Goal: Transaction & Acquisition: Purchase product/service

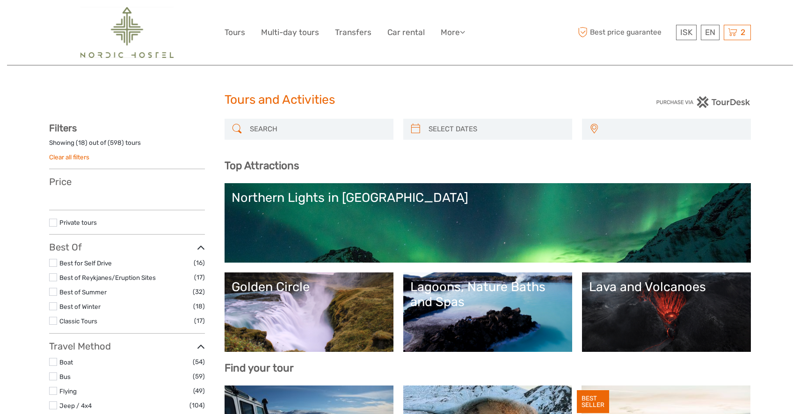
select select
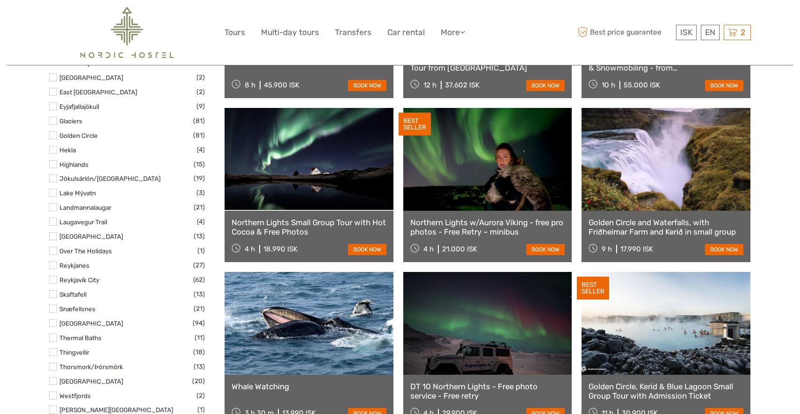
scroll to position [444, 0]
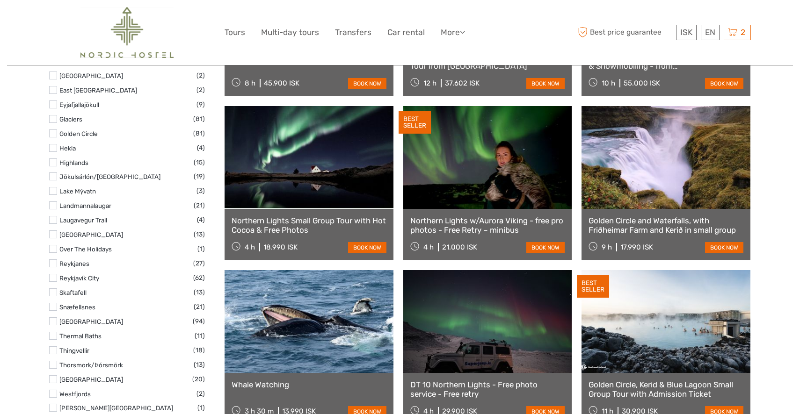
click at [55, 306] on label at bounding box center [53, 307] width 8 height 8
click at [0, 0] on input "checkbox" at bounding box center [0, 0] width 0 height 0
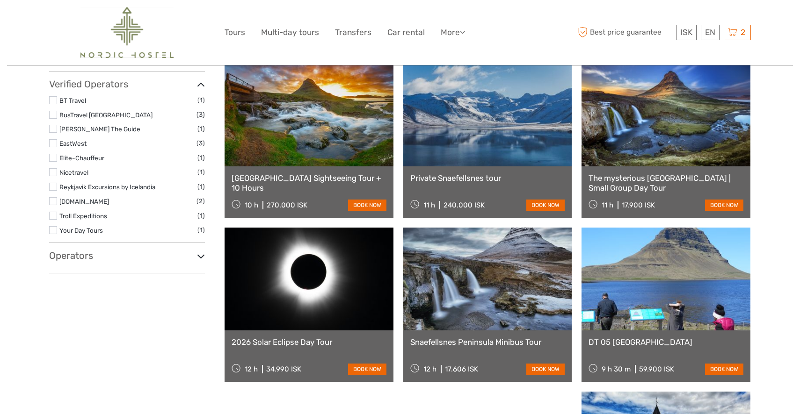
scroll to position [445, 0]
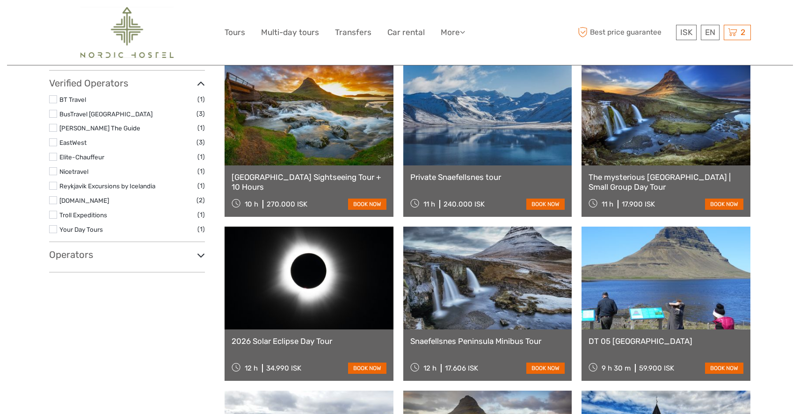
click at [460, 296] on link at bounding box center [487, 278] width 169 height 103
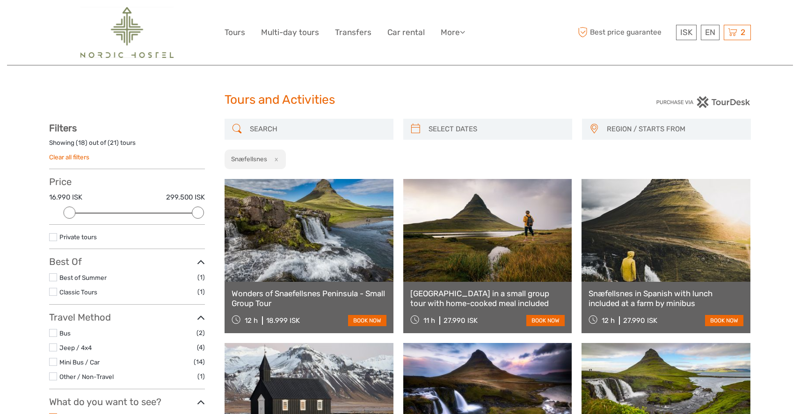
scroll to position [0, 0]
click at [132, 36] on img at bounding box center [126, 32] width 93 height 51
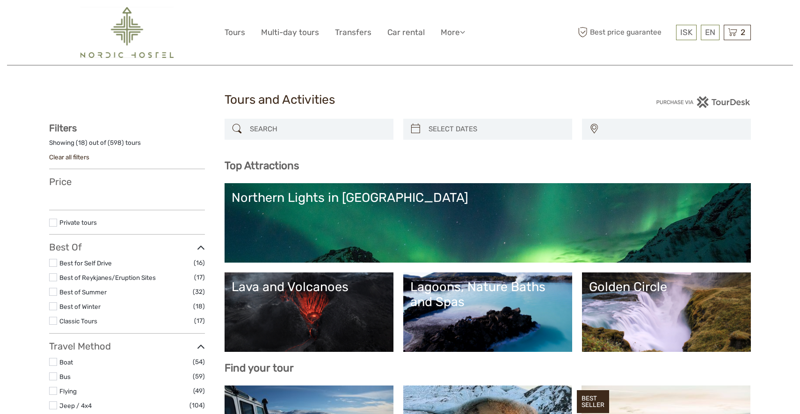
select select
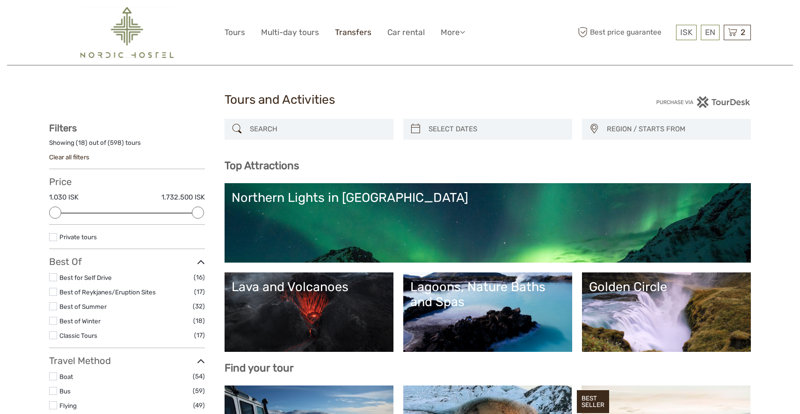
click at [350, 31] on link "Transfers" at bounding box center [353, 33] width 36 height 14
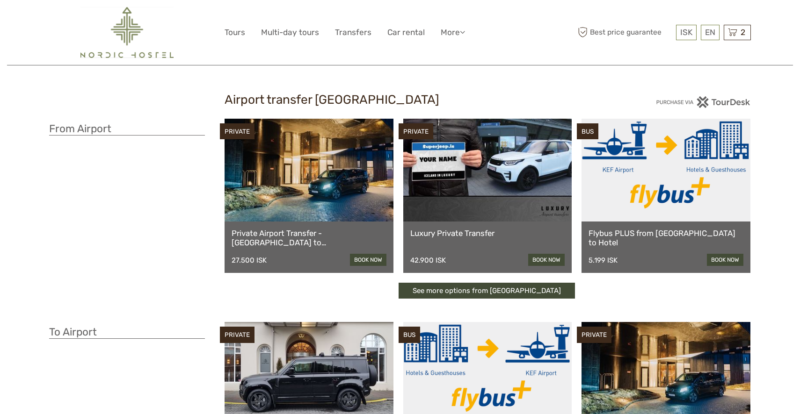
click at [133, 55] on img at bounding box center [126, 32] width 93 height 51
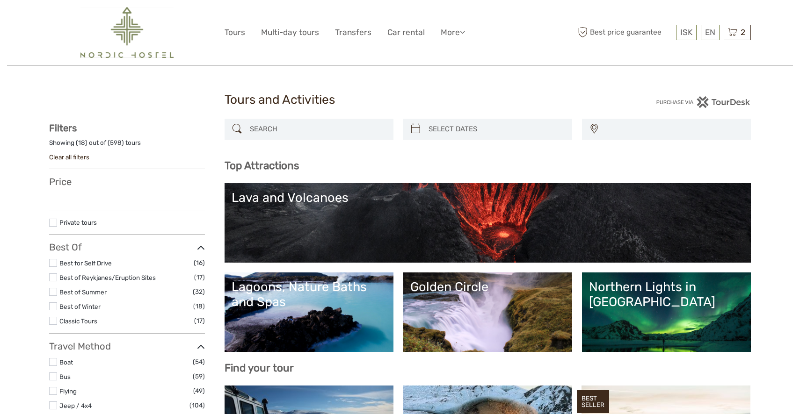
select select
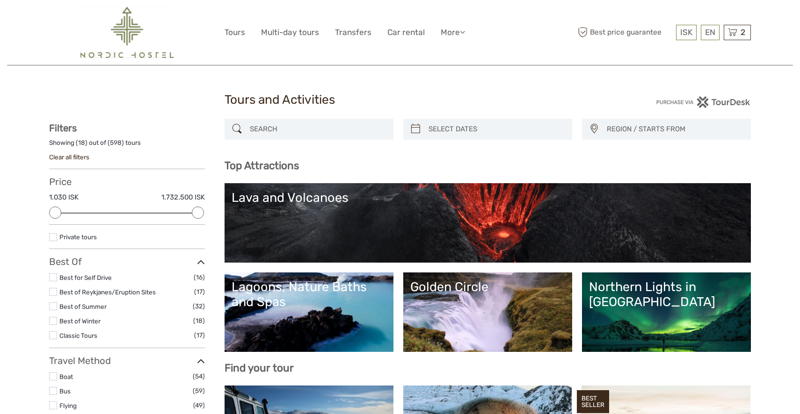
click at [142, 33] on img at bounding box center [126, 32] width 93 height 51
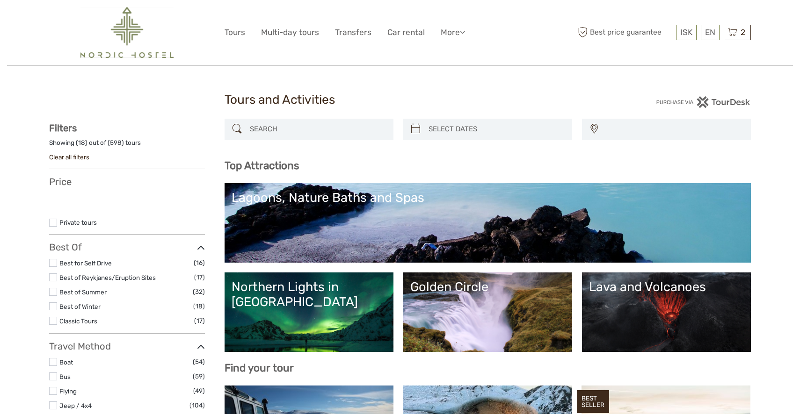
select select
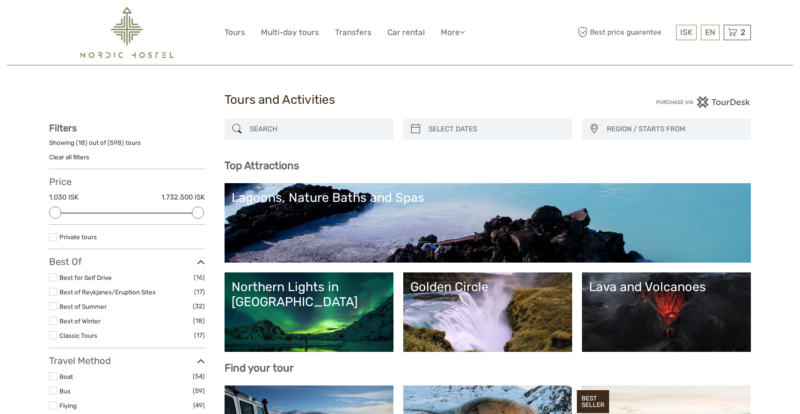
click at [142, 33] on img at bounding box center [126, 32] width 93 height 51
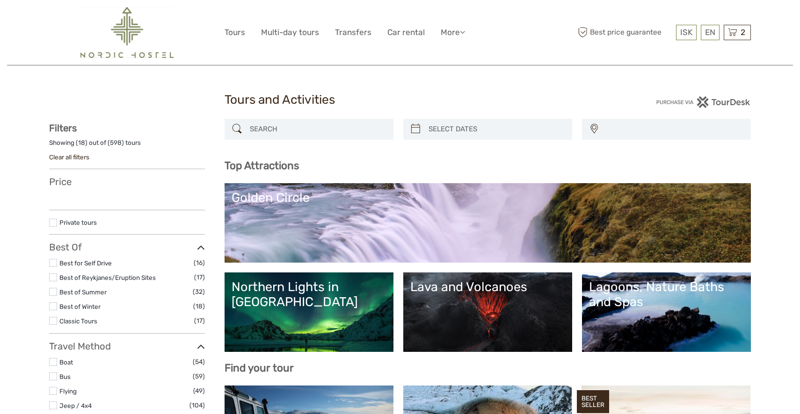
select select
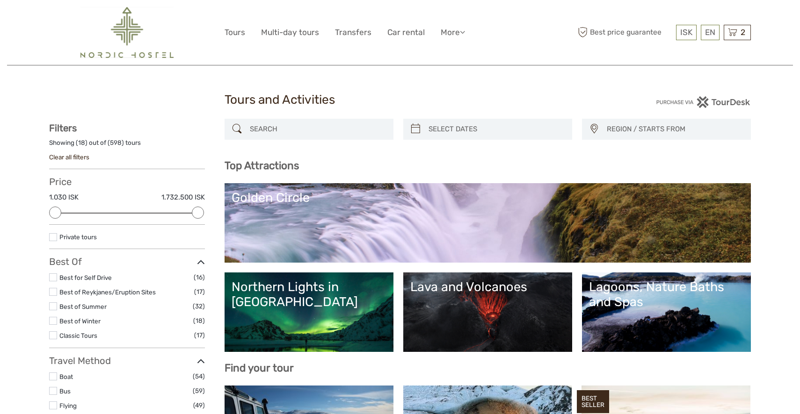
click at [142, 33] on img at bounding box center [126, 32] width 93 height 51
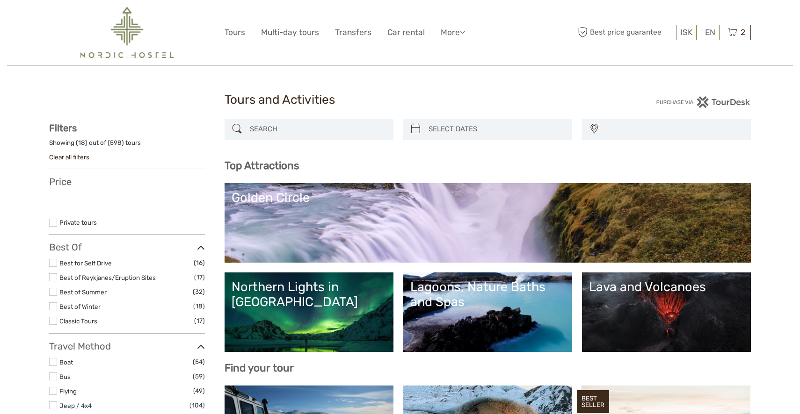
select select
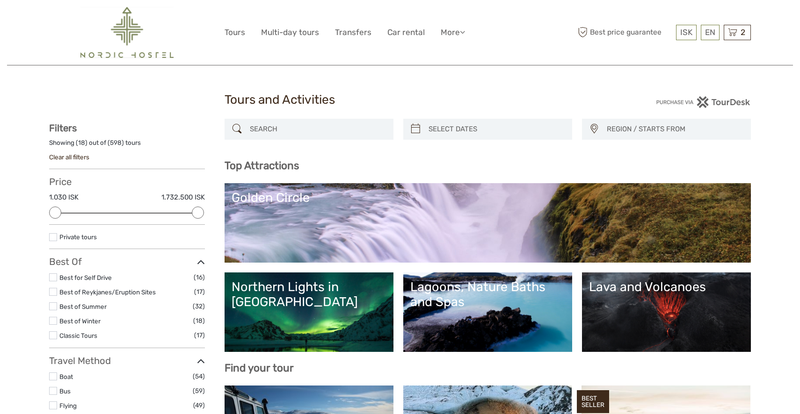
click at [131, 34] on img at bounding box center [126, 32] width 93 height 51
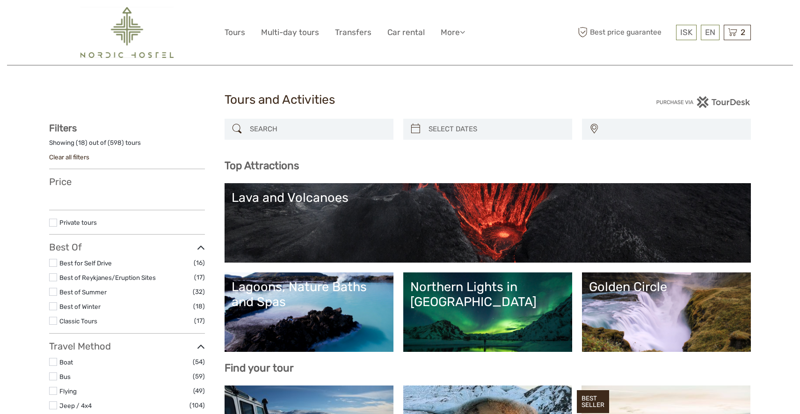
select select
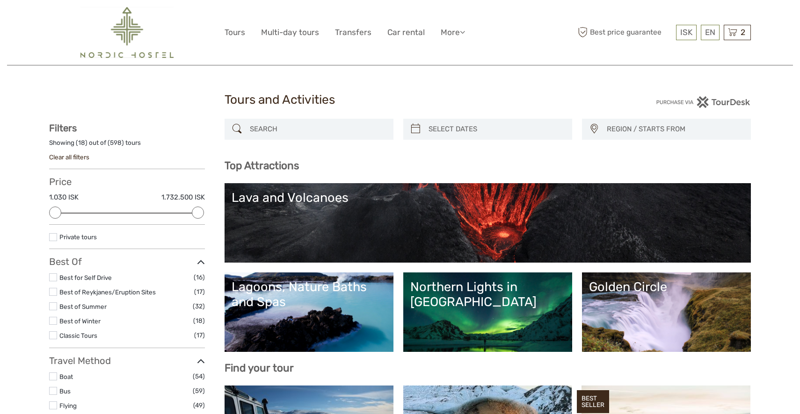
click at [131, 34] on img at bounding box center [126, 32] width 93 height 51
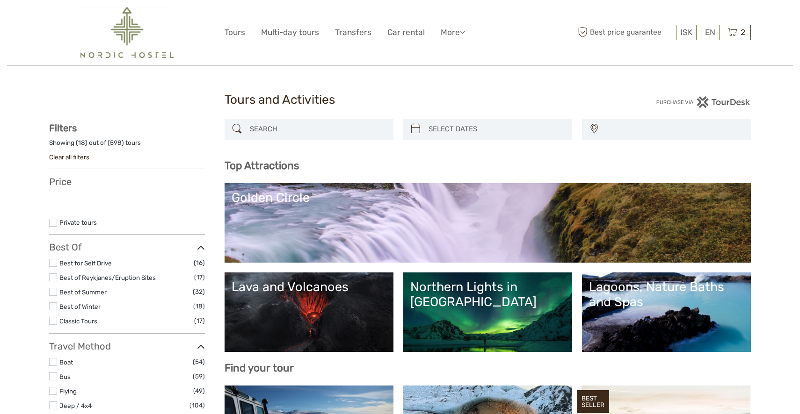
select select
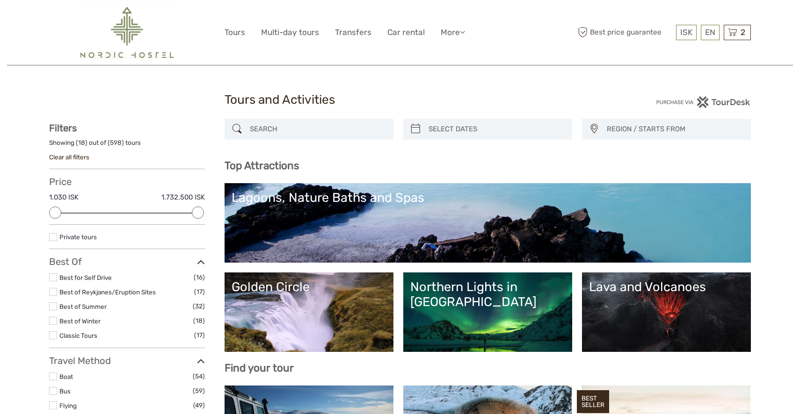
select select
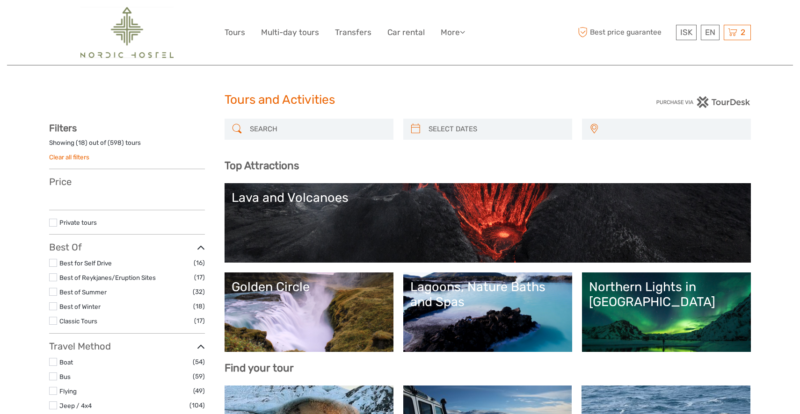
select select
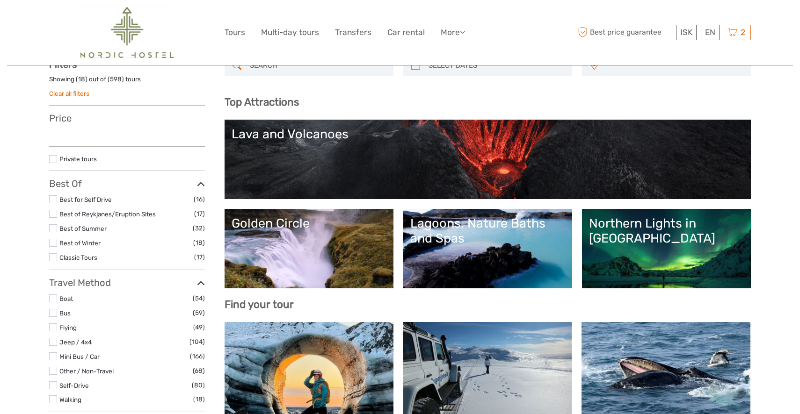
scroll to position [64, 0]
select select
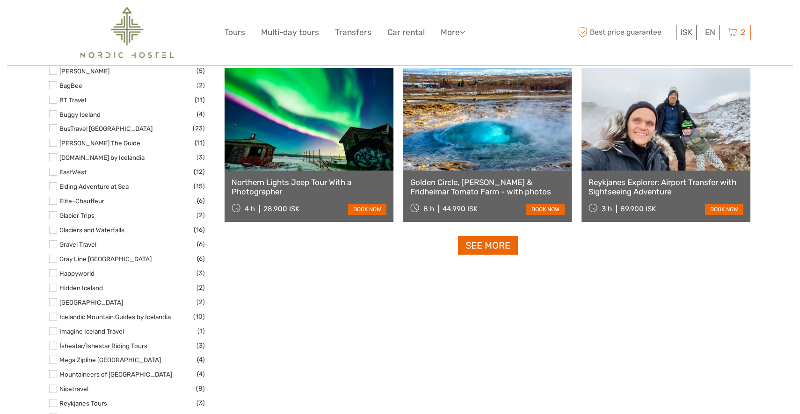
scroll to position [1139, 0]
click at [54, 171] on label at bounding box center [53, 171] width 8 height 8
click at [0, 0] on input "checkbox" at bounding box center [0, 0] width 0 height 0
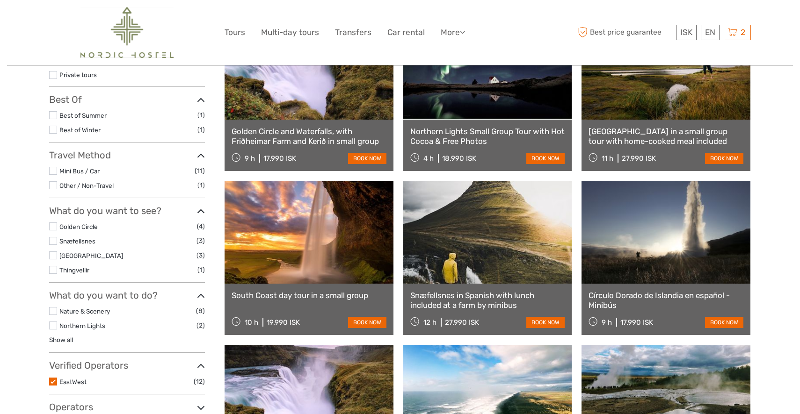
scroll to position [144, 0]
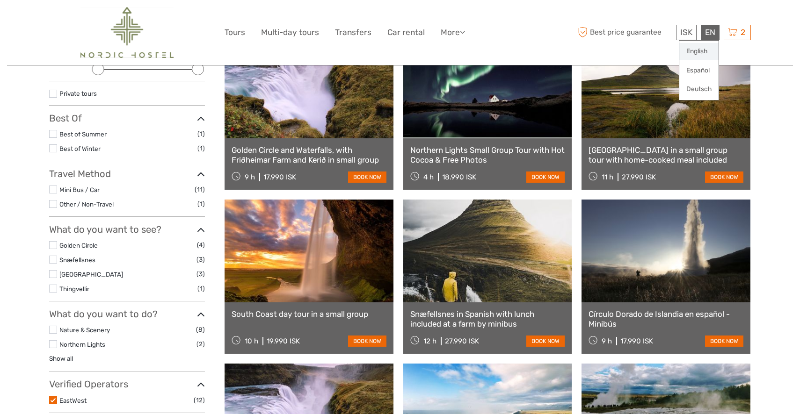
click at [708, 48] on link "English" at bounding box center [698, 51] width 39 height 17
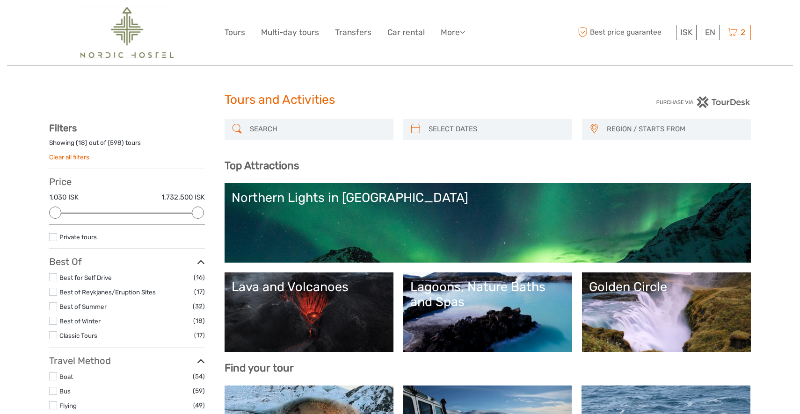
select select
click at [673, 87] on link "$" at bounding box center [680, 89] width 32 height 17
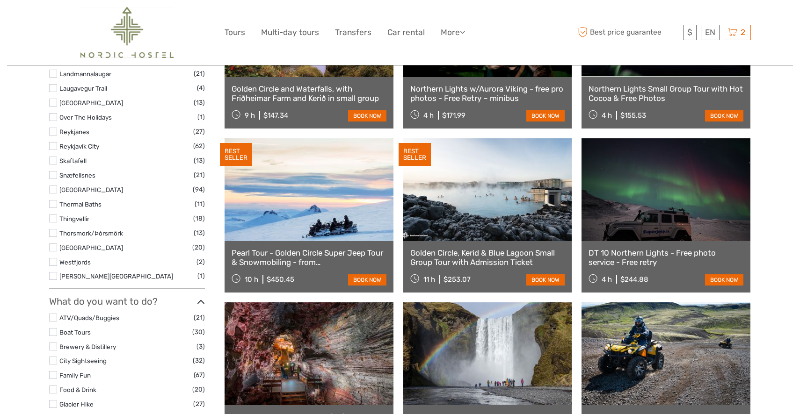
scroll to position [558, 0]
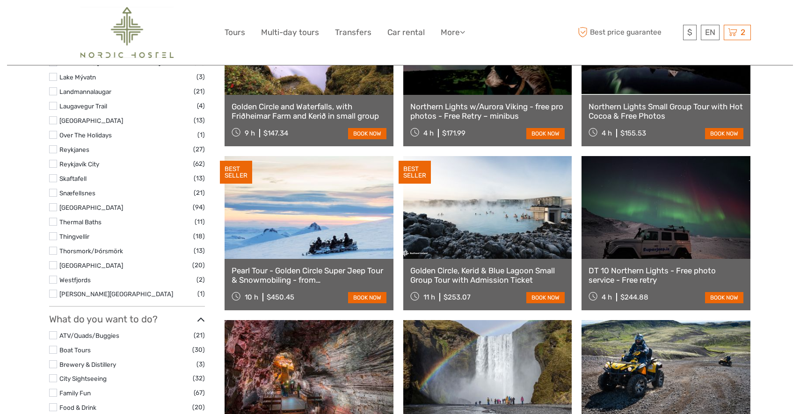
click at [51, 189] on li "Snæfellsnes (21)" at bounding box center [127, 193] width 156 height 11
click at [56, 192] on label at bounding box center [53, 193] width 8 height 8
click at [0, 0] on input "checkbox" at bounding box center [0, 0] width 0 height 0
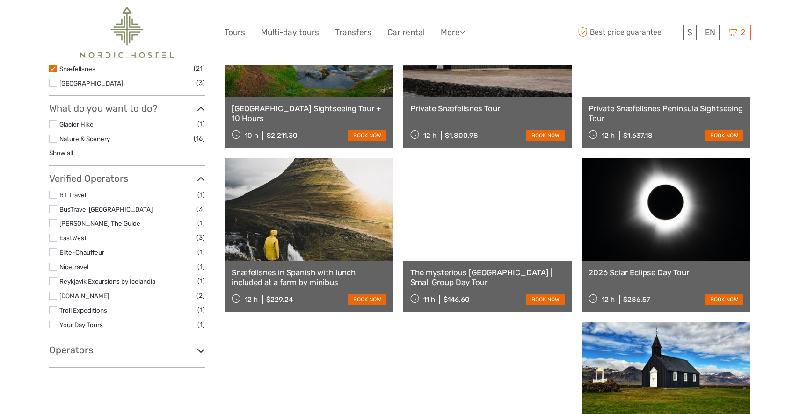
scroll to position [354, 0]
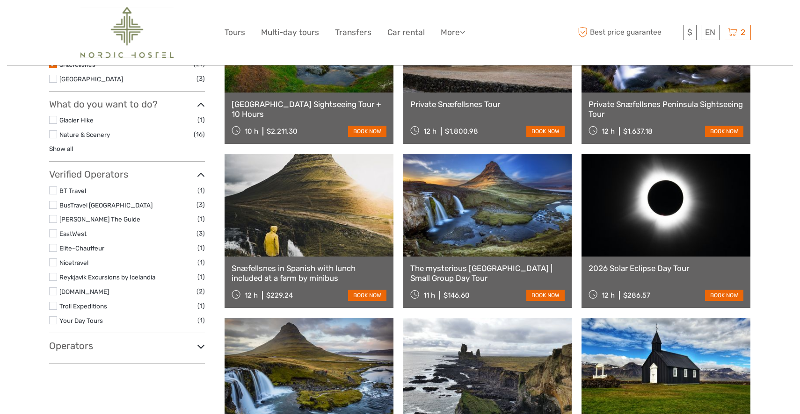
click at [52, 232] on label at bounding box center [53, 234] width 8 height 8
click at [0, 0] on input "checkbox" at bounding box center [0, 0] width 0 height 0
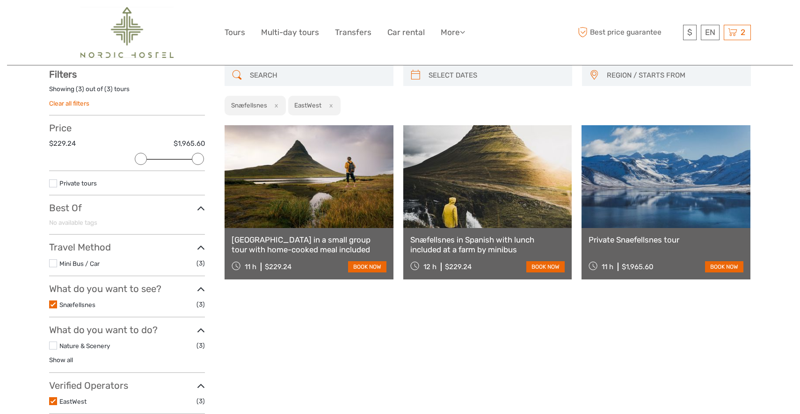
scroll to position [53, 0]
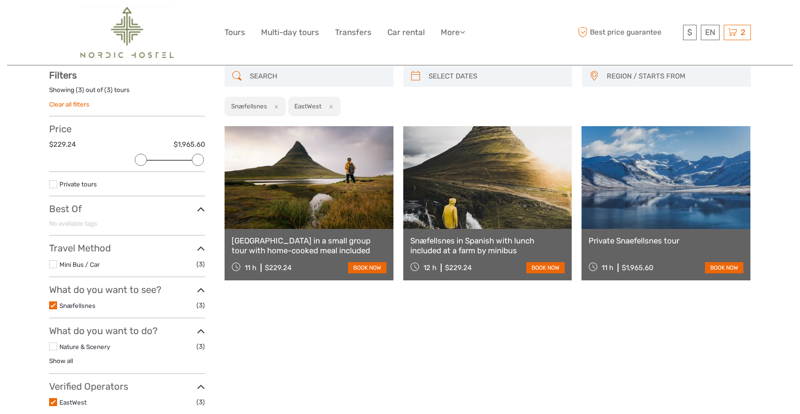
click at [312, 197] on link at bounding box center [309, 177] width 169 height 103
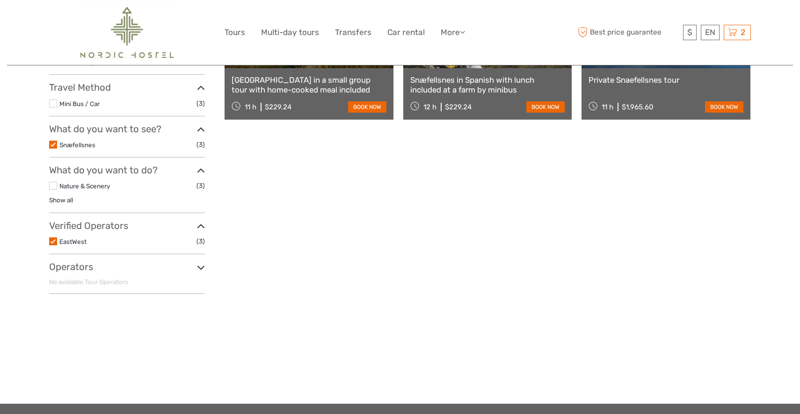
scroll to position [215, 0]
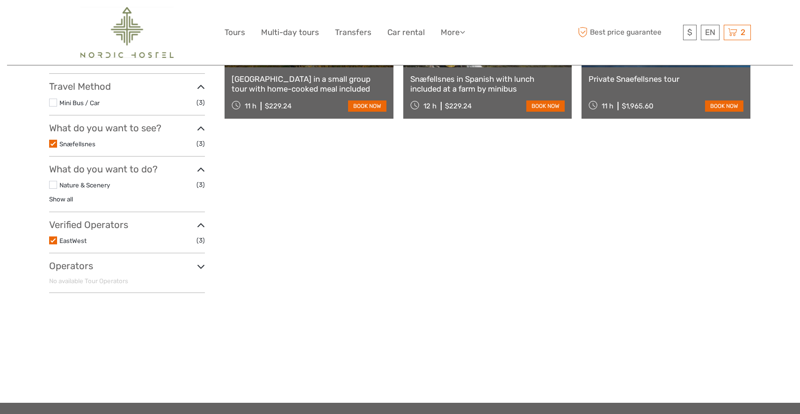
click at [52, 240] on label at bounding box center [53, 241] width 8 height 8
click at [0, 0] on input "checkbox" at bounding box center [0, 0] width 0 height 0
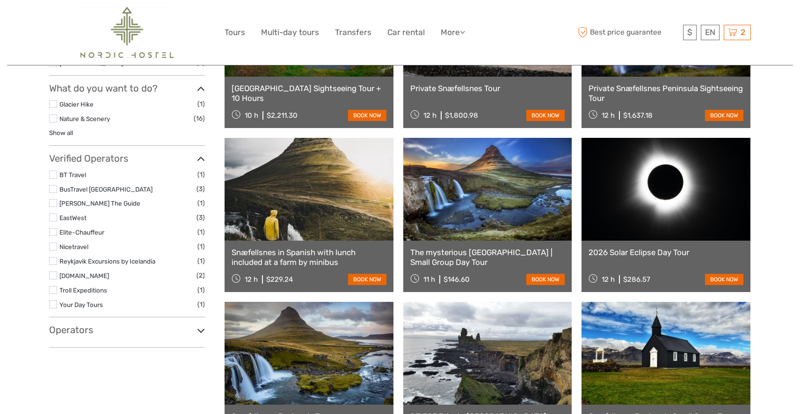
scroll to position [372, 0]
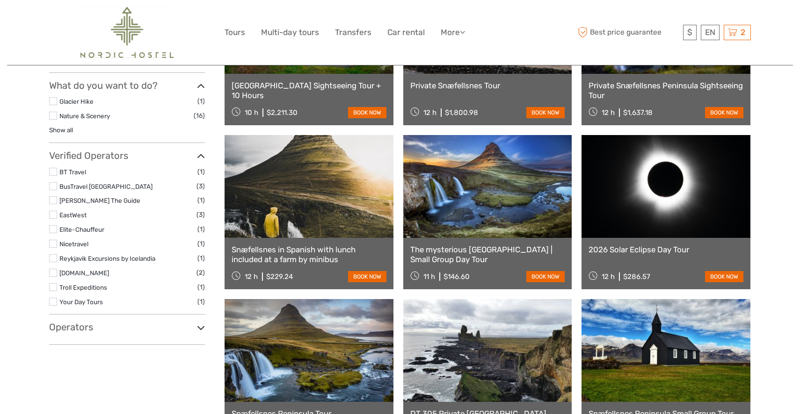
click at [53, 213] on label at bounding box center [53, 215] width 8 height 8
click at [0, 0] on input "checkbox" at bounding box center [0, 0] width 0 height 0
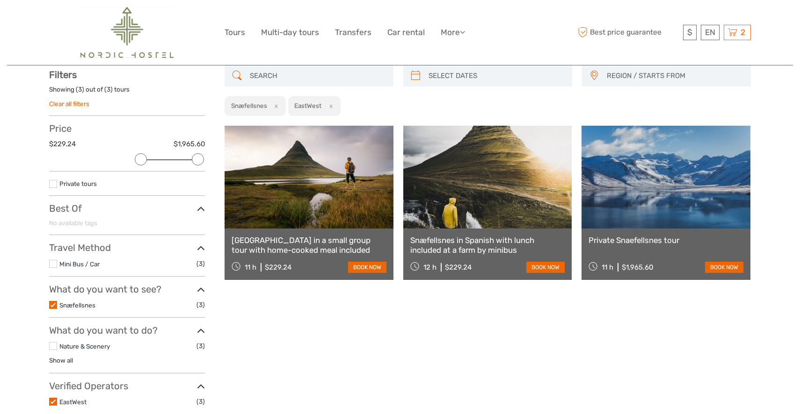
scroll to position [53, 0]
click at [51, 400] on label at bounding box center [53, 403] width 8 height 8
click at [0, 0] on input "checkbox" at bounding box center [0, 0] width 0 height 0
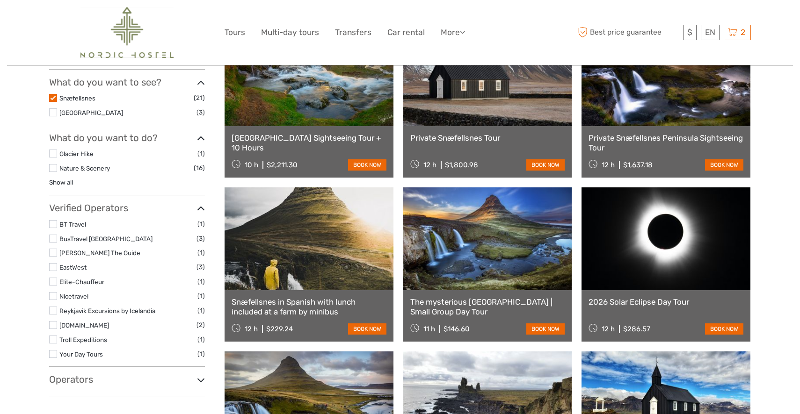
scroll to position [320, 0]
click at [53, 236] on label at bounding box center [53, 238] width 8 height 8
click at [0, 0] on input "checkbox" at bounding box center [0, 0] width 0 height 0
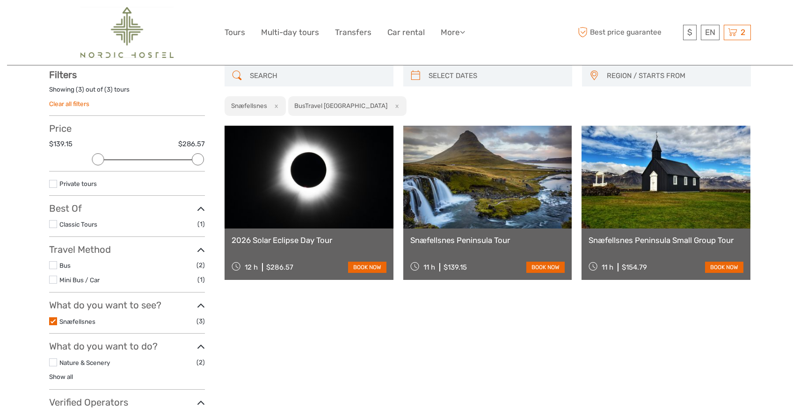
scroll to position [53, 0]
click at [504, 218] on link at bounding box center [487, 177] width 169 height 103
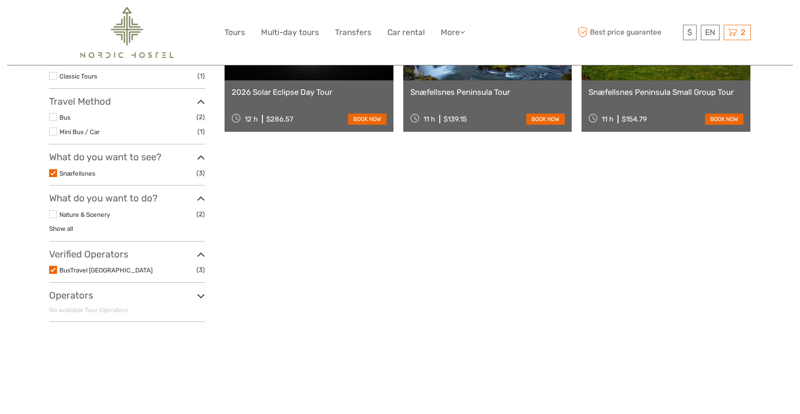
scroll to position [200, 0]
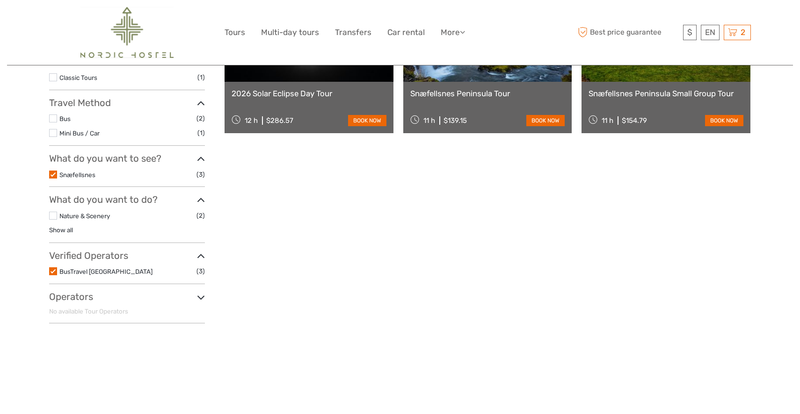
click at [52, 270] on label at bounding box center [53, 272] width 8 height 8
click at [0, 0] on input "checkbox" at bounding box center [0, 0] width 0 height 0
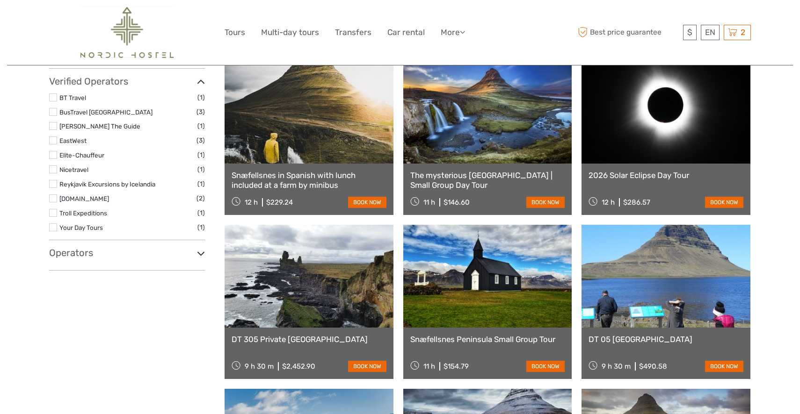
scroll to position [447, 0]
click at [53, 225] on label at bounding box center [53, 227] width 8 height 8
click at [0, 0] on input "checkbox" at bounding box center [0, 0] width 0 height 0
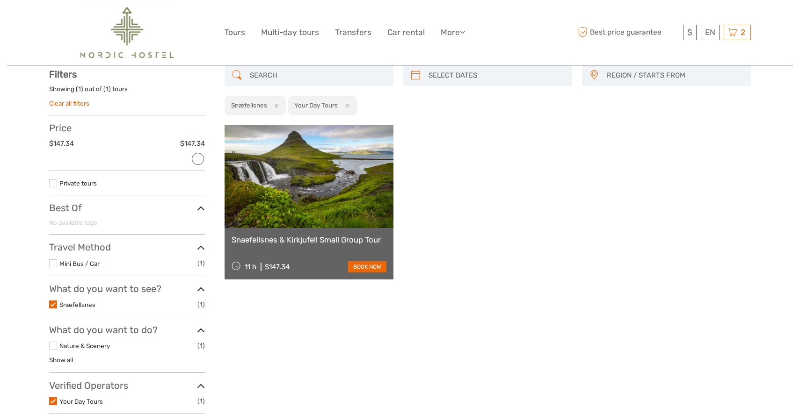
scroll to position [53, 0]
click at [320, 224] on link at bounding box center [309, 177] width 169 height 103
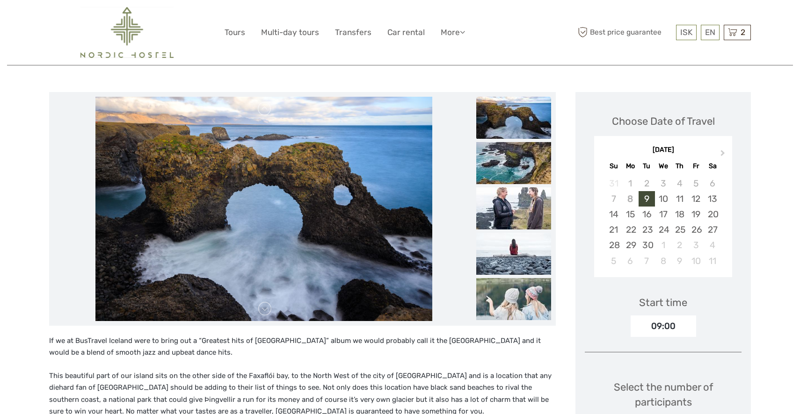
scroll to position [87, 0]
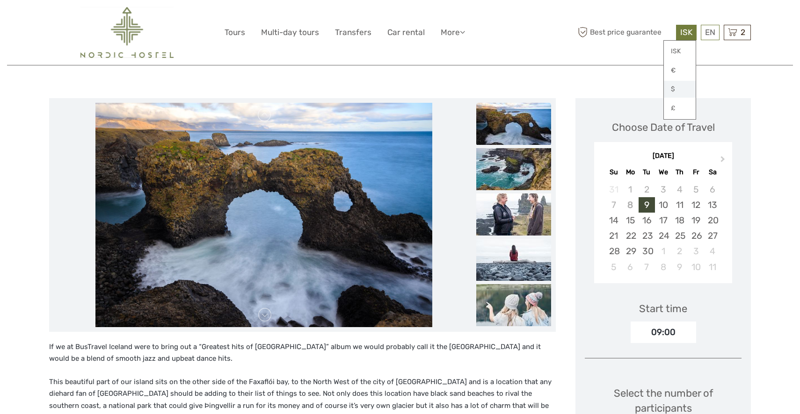
click at [675, 90] on link "$" at bounding box center [680, 89] width 32 height 17
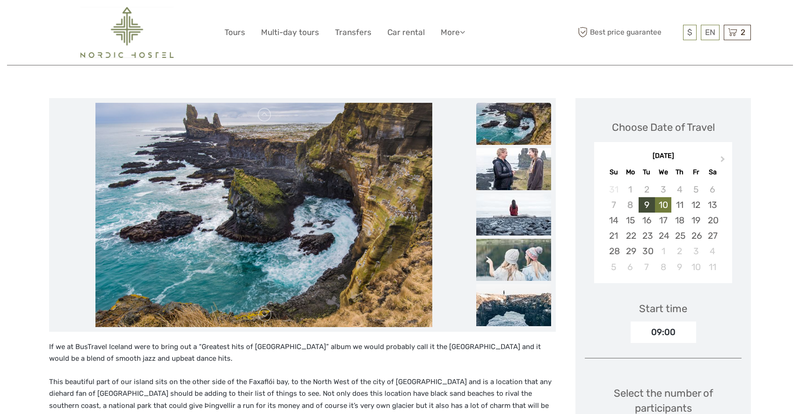
click at [663, 202] on div "10" at bounding box center [663, 204] width 16 height 15
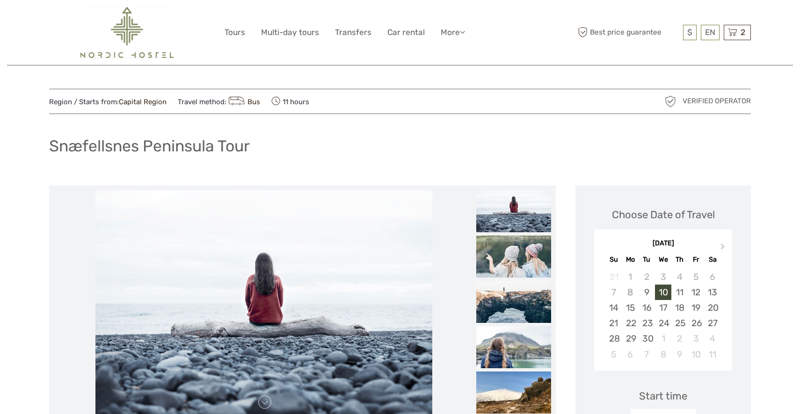
scroll to position [0, 0]
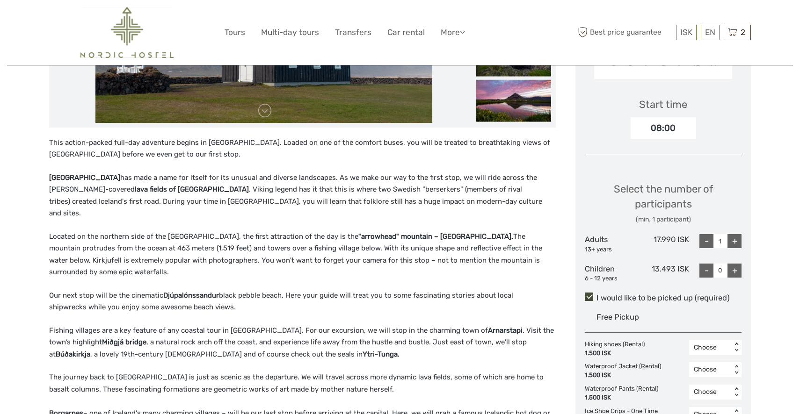
scroll to position [192, 0]
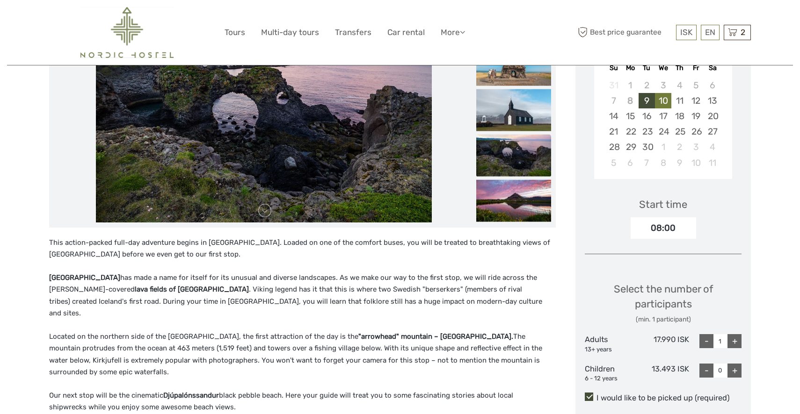
click at [663, 99] on div "10" at bounding box center [663, 100] width 16 height 15
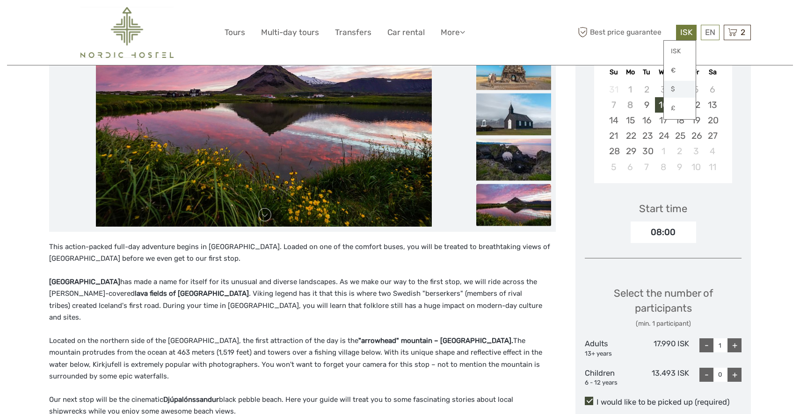
click at [676, 87] on link "$" at bounding box center [680, 89] width 32 height 17
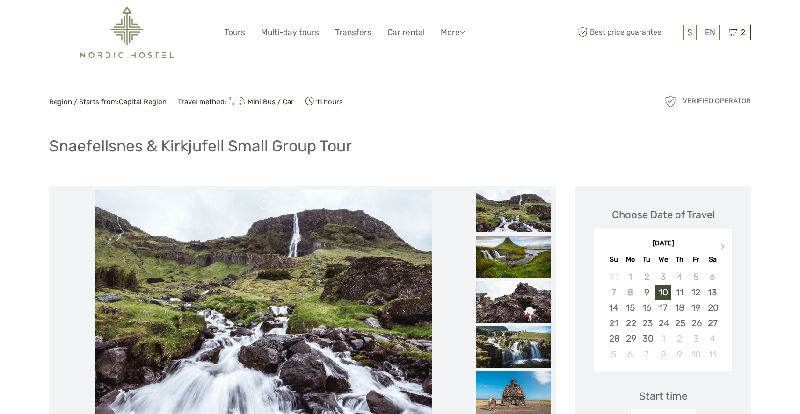
scroll to position [0, 0]
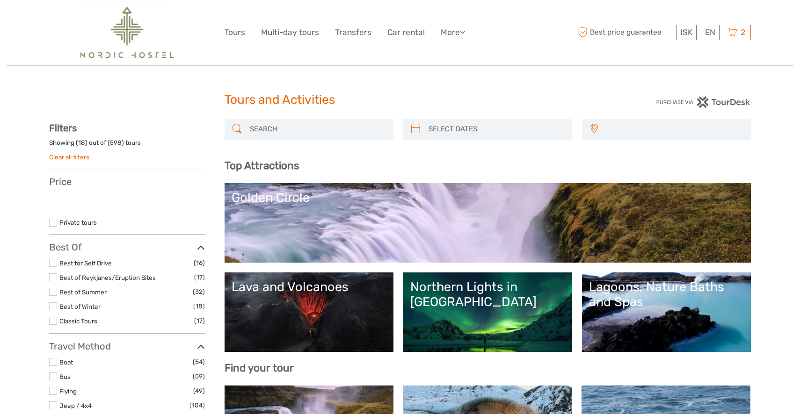
select select
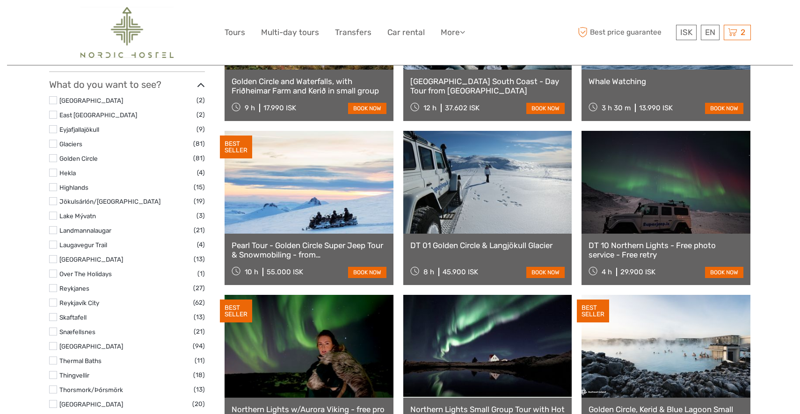
scroll to position [420, 0]
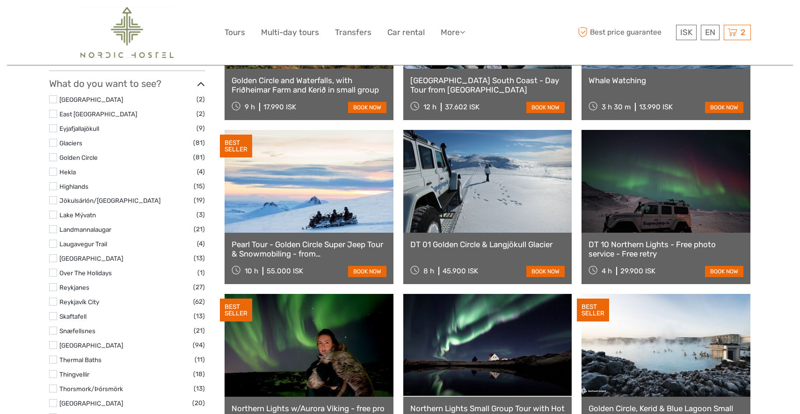
click at [53, 332] on label at bounding box center [53, 331] width 8 height 8
click at [0, 0] on input "checkbox" at bounding box center [0, 0] width 0 height 0
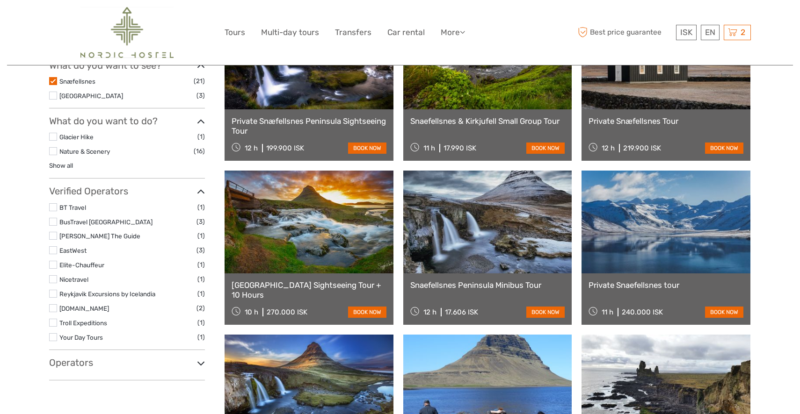
scroll to position [337, 0]
click at [51, 334] on label at bounding box center [53, 337] width 8 height 8
click at [0, 0] on input "checkbox" at bounding box center [0, 0] width 0 height 0
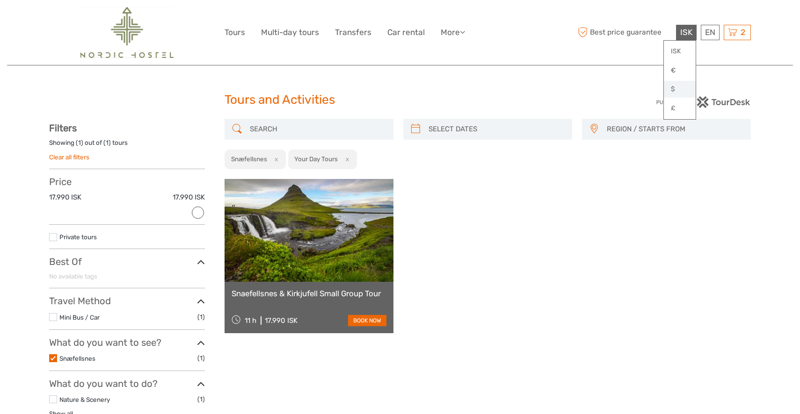
click at [675, 90] on link "$" at bounding box center [680, 89] width 32 height 17
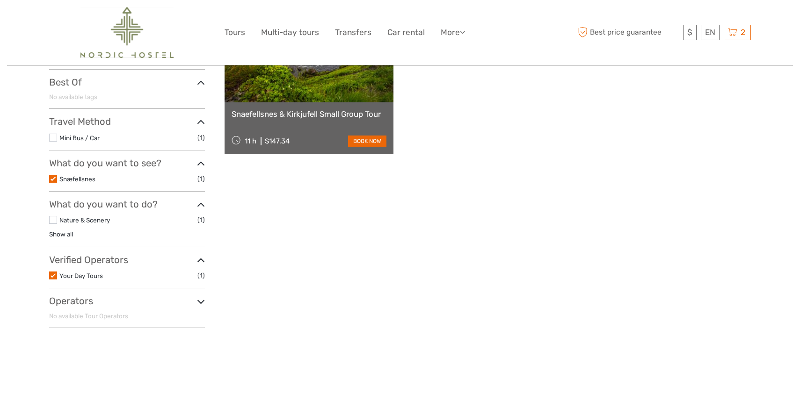
scroll to position [180, 0]
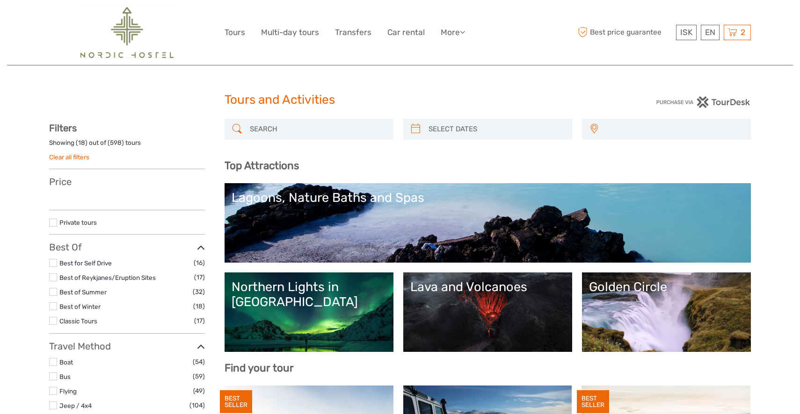
select select
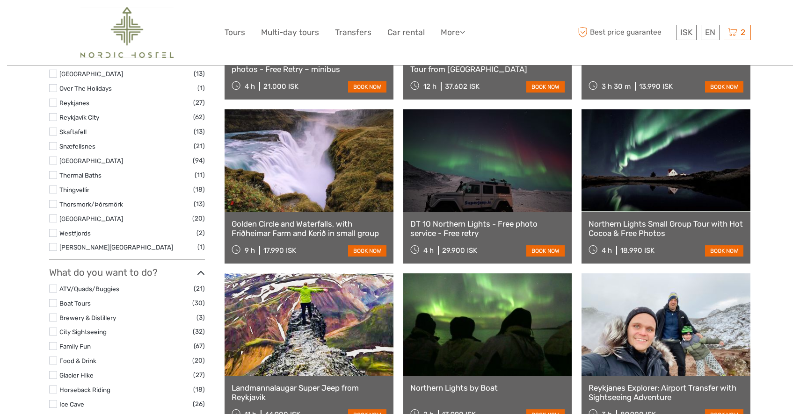
scroll to position [604, 0]
click at [55, 147] on label at bounding box center [53, 147] width 8 height 8
click at [0, 0] on input "checkbox" at bounding box center [0, 0] width 0 height 0
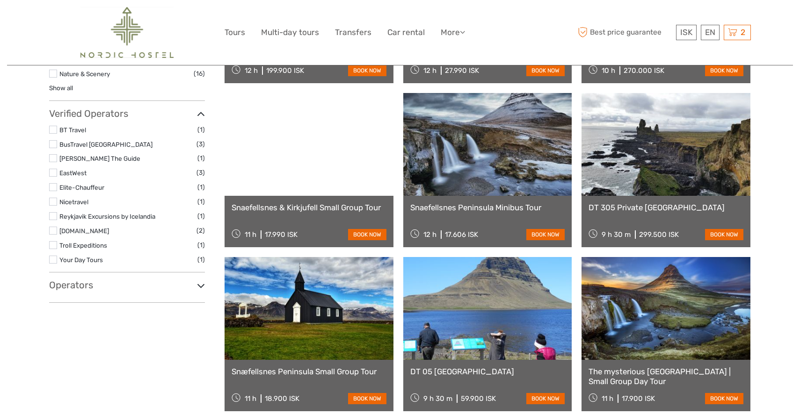
scroll to position [415, 0]
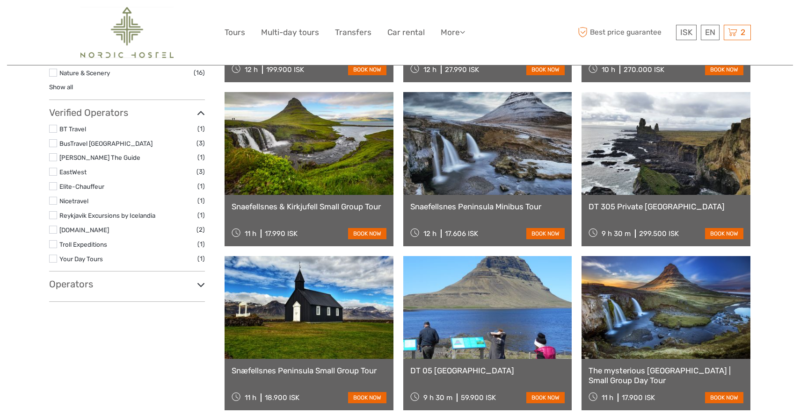
click at [53, 169] on label at bounding box center [53, 172] width 8 height 8
click at [0, 0] on input "checkbox" at bounding box center [0, 0] width 0 height 0
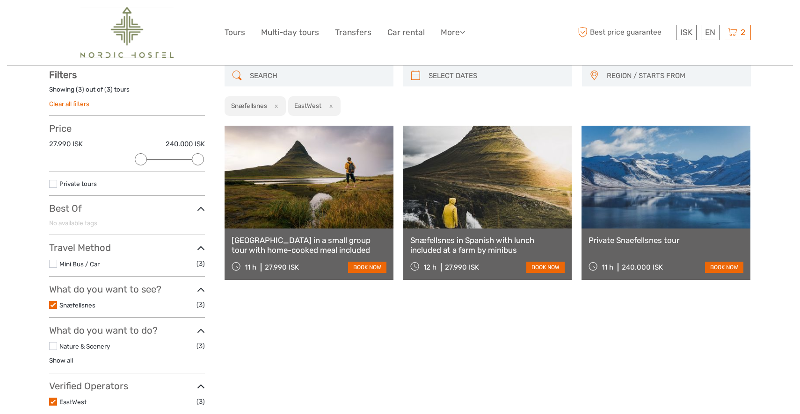
scroll to position [53, 0]
click at [683, 31] on span "ISK" at bounding box center [686, 32] width 12 height 9
click at [675, 88] on link "$" at bounding box center [680, 89] width 32 height 17
click at [671, 89] on link "$" at bounding box center [680, 89] width 32 height 17
click at [294, 224] on link at bounding box center [309, 177] width 169 height 103
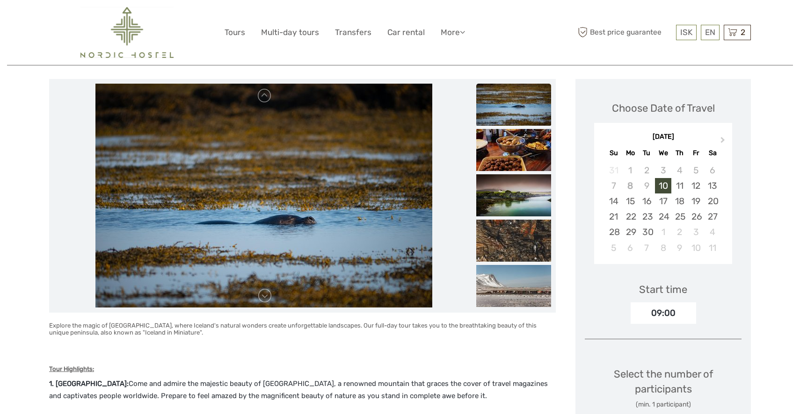
scroll to position [107, 0]
click at [679, 89] on link "$" at bounding box center [680, 89] width 32 height 17
click at [497, 161] on img at bounding box center [513, 150] width 75 height 42
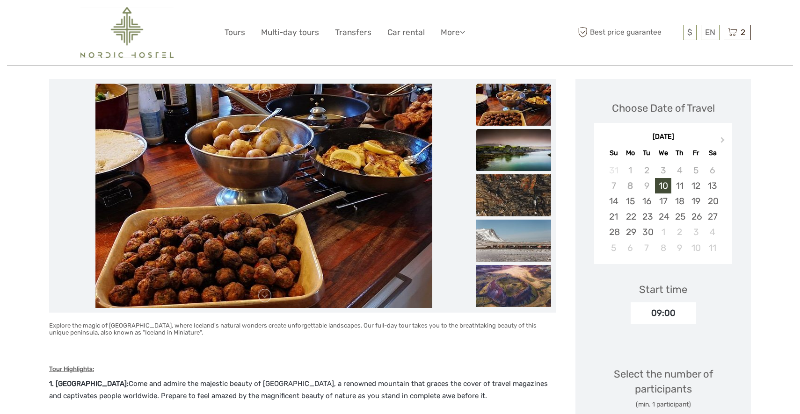
click at [502, 162] on img at bounding box center [513, 150] width 75 height 42
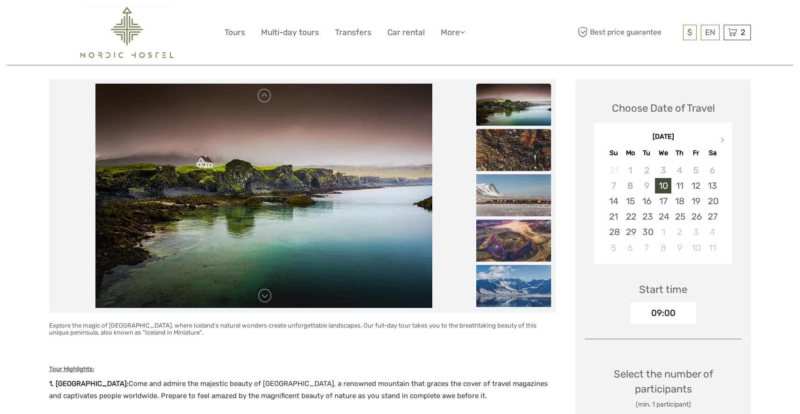
click at [505, 162] on img at bounding box center [513, 150] width 75 height 42
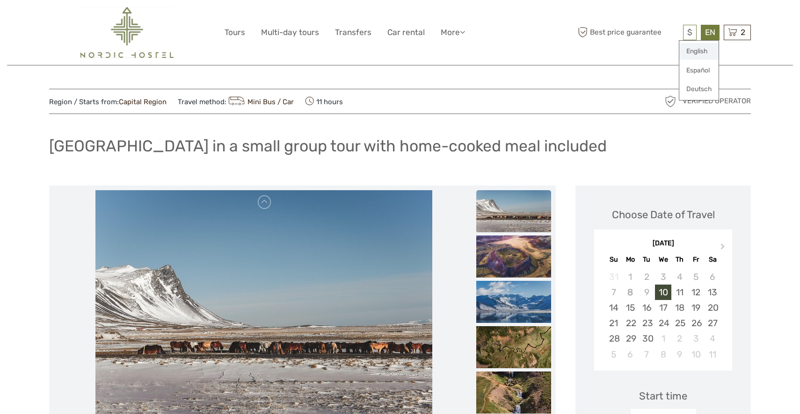
scroll to position [0, 0]
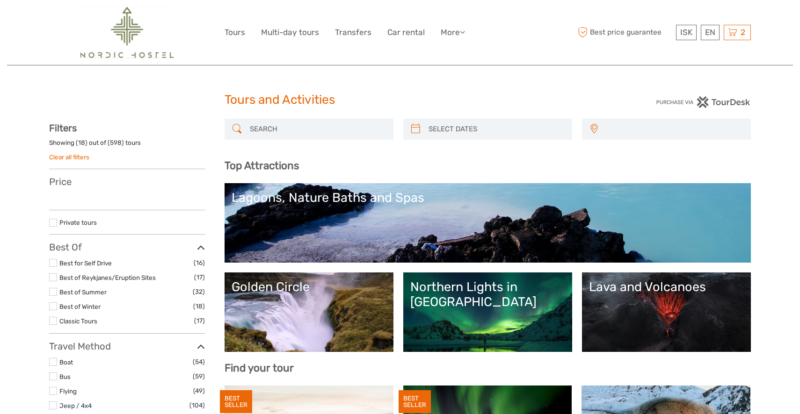
select select
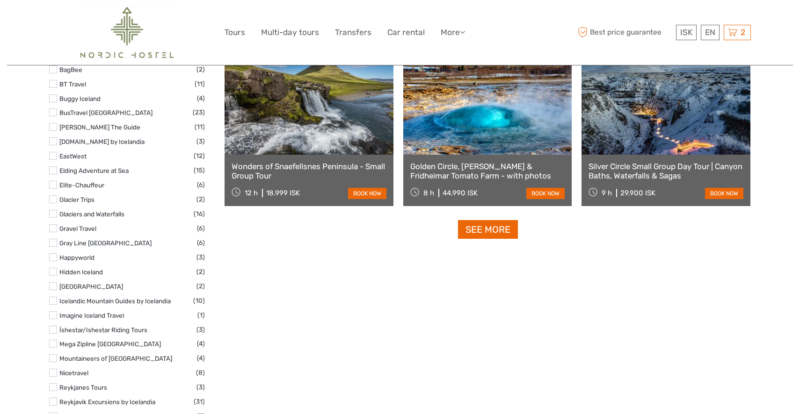
scroll to position [1156, 0]
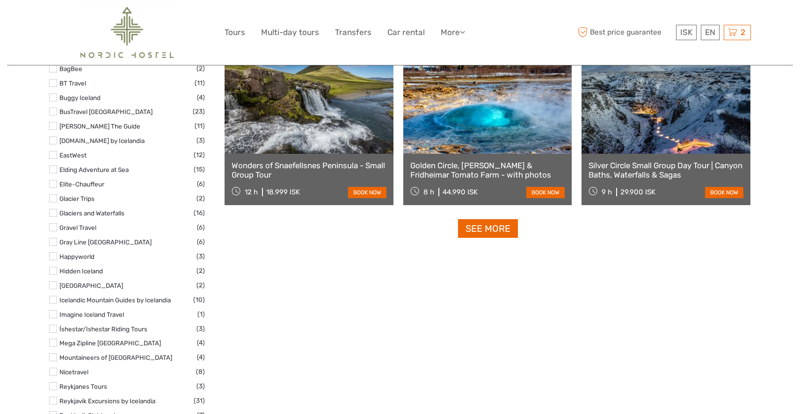
click at [55, 155] on label at bounding box center [53, 155] width 8 height 8
click at [0, 0] on input "checkbox" at bounding box center [0, 0] width 0 height 0
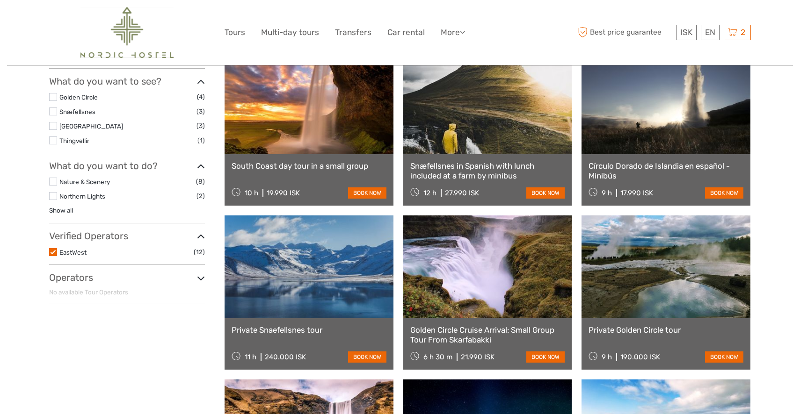
scroll to position [294, 0]
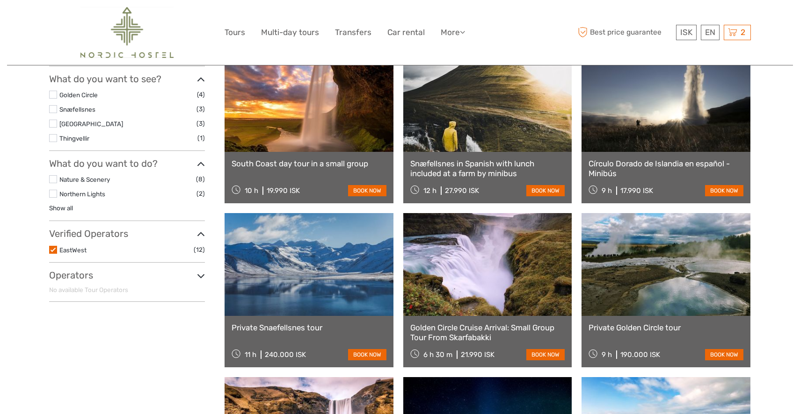
click at [53, 92] on label at bounding box center [53, 95] width 8 height 8
click at [0, 0] on input "checkbox" at bounding box center [0, 0] width 0 height 0
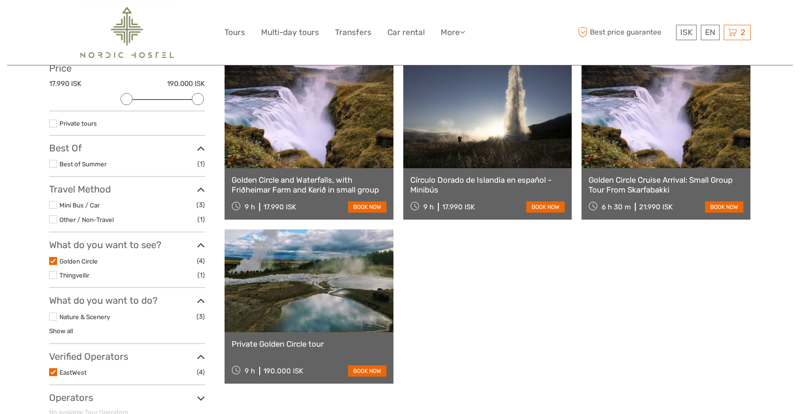
scroll to position [114, 0]
click at [54, 259] on label at bounding box center [53, 261] width 8 height 8
click at [0, 0] on input "checkbox" at bounding box center [0, 0] width 0 height 0
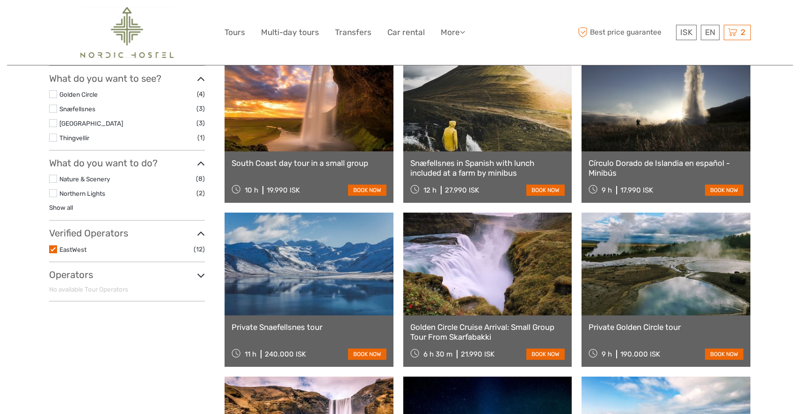
scroll to position [295, 0]
click at [54, 108] on label at bounding box center [53, 108] width 8 height 8
click at [0, 0] on input "checkbox" at bounding box center [0, 0] width 0 height 0
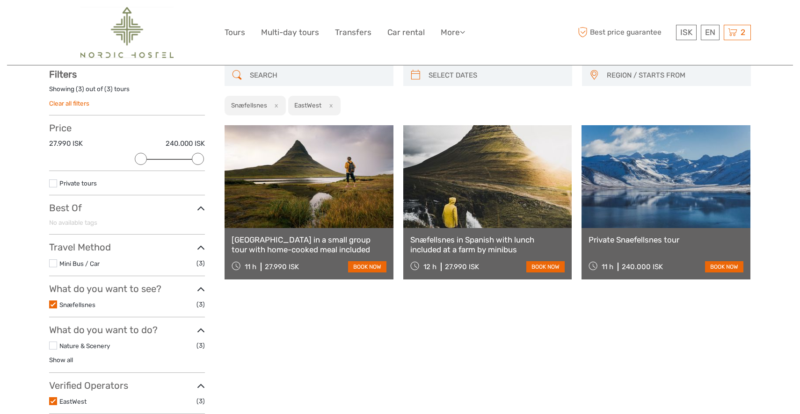
scroll to position [53, 0]
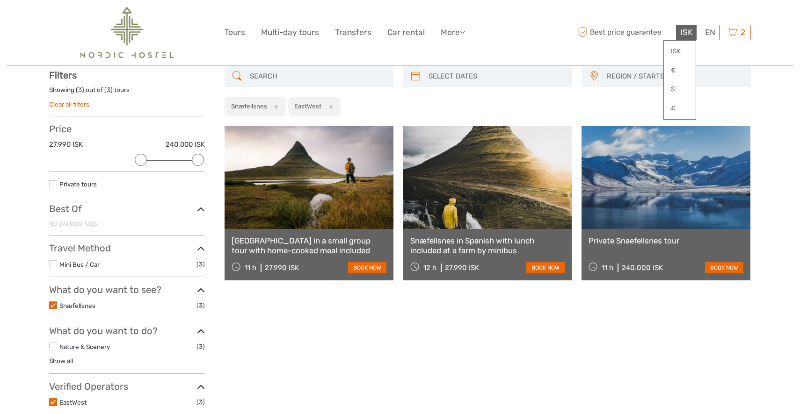
click at [682, 32] on span "ISK" at bounding box center [686, 32] width 12 height 9
click at [681, 87] on link "$" at bounding box center [680, 89] width 32 height 17
click at [360, 269] on link "book now" at bounding box center [367, 267] width 38 height 11
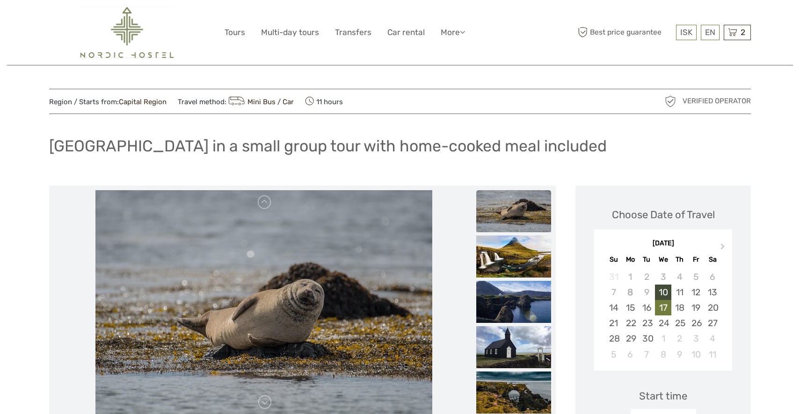
click at [664, 305] on div "17" at bounding box center [663, 307] width 16 height 15
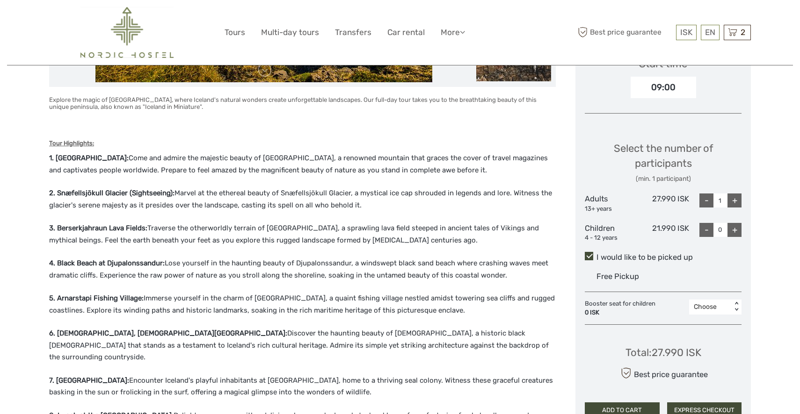
scroll to position [332, 0]
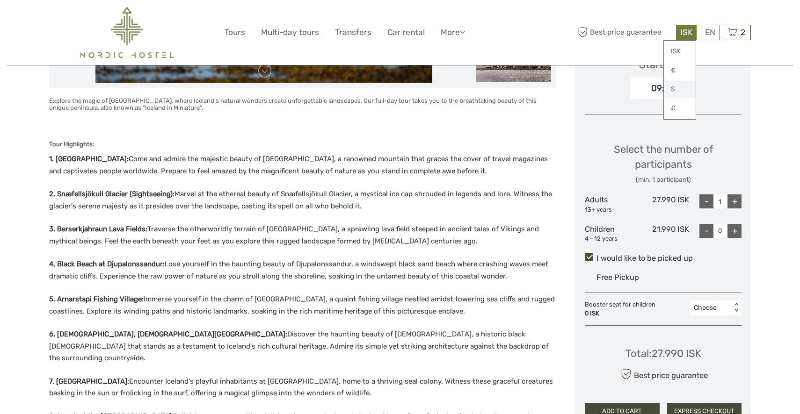
click at [674, 85] on link "$" at bounding box center [680, 89] width 32 height 17
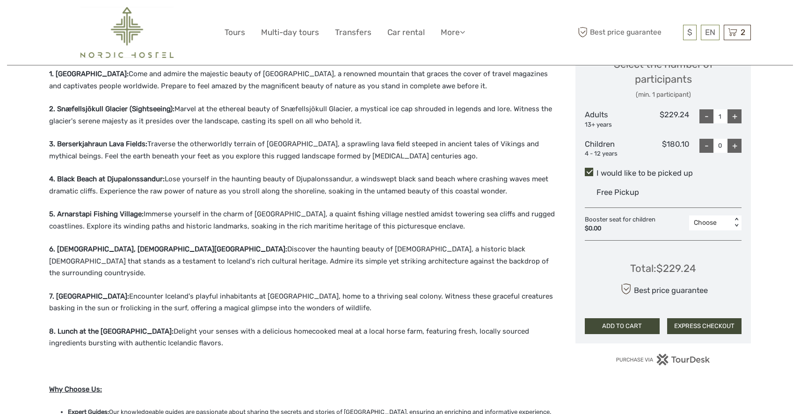
scroll to position [418, 0]
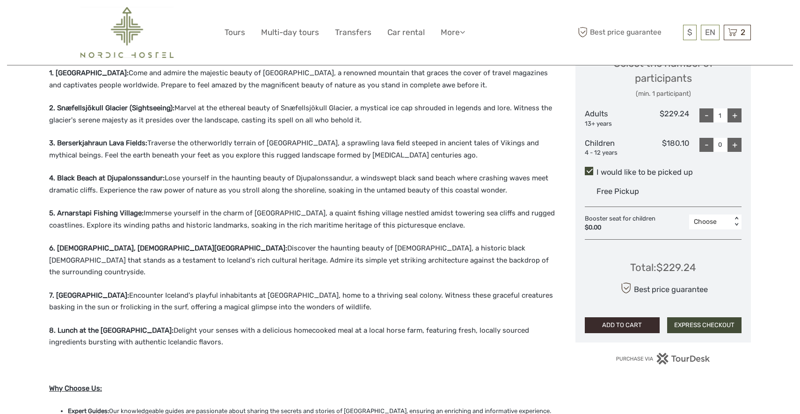
click at [614, 320] on button "ADD TO CART" at bounding box center [622, 326] width 75 height 16
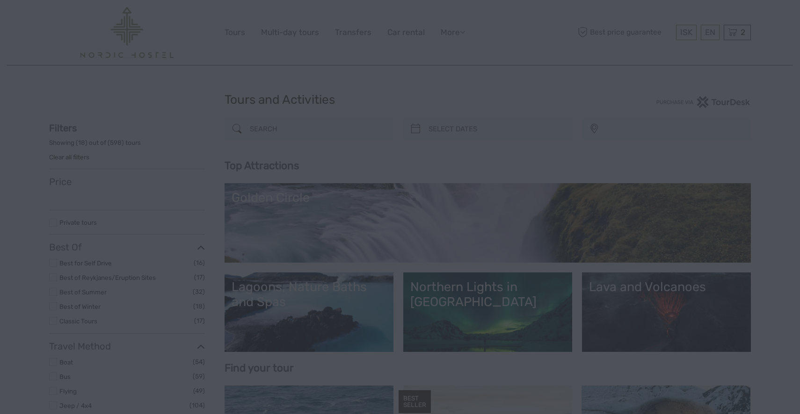
select select
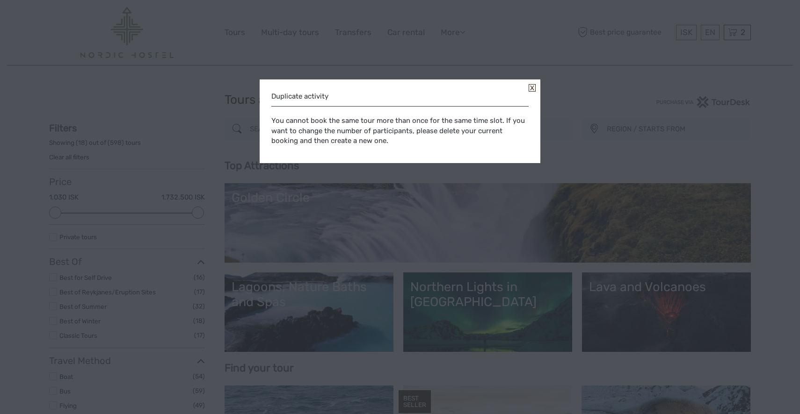
click at [535, 85] on link at bounding box center [532, 87] width 7 height 7
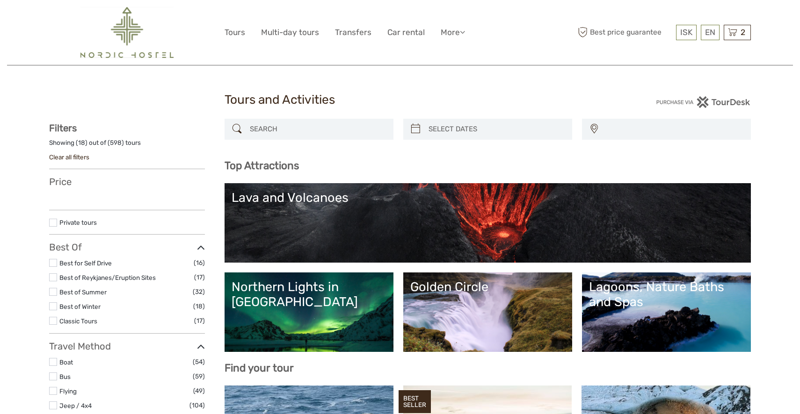
select select
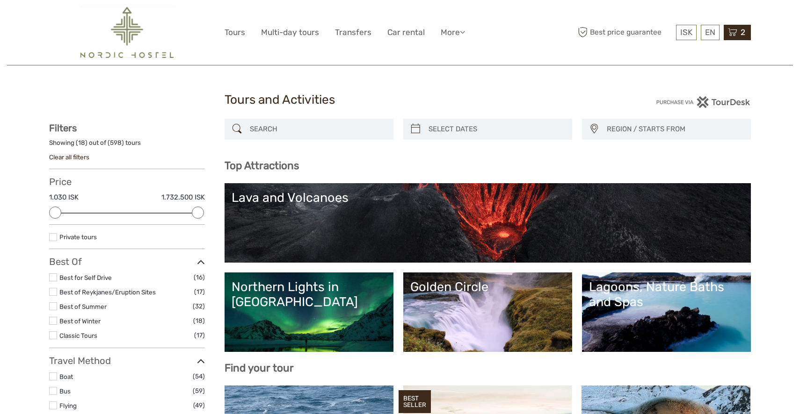
click at [740, 32] on span "2" at bounding box center [742, 32] width 7 height 9
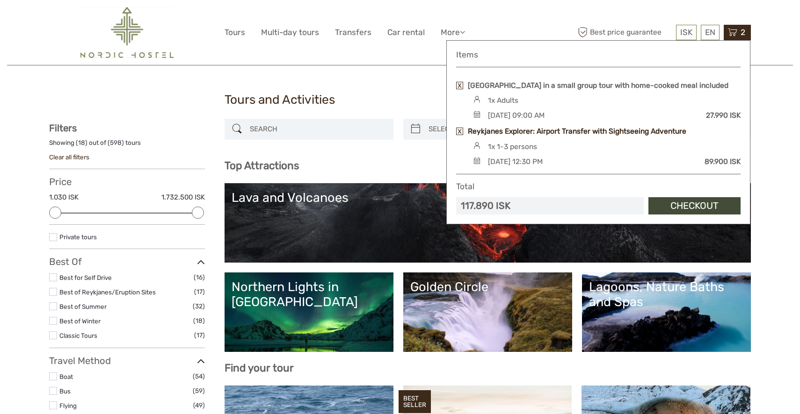
click at [559, 137] on link "Reykjanes Explorer: Airport Transfer with Sightseeing Adventure" at bounding box center [577, 131] width 218 height 10
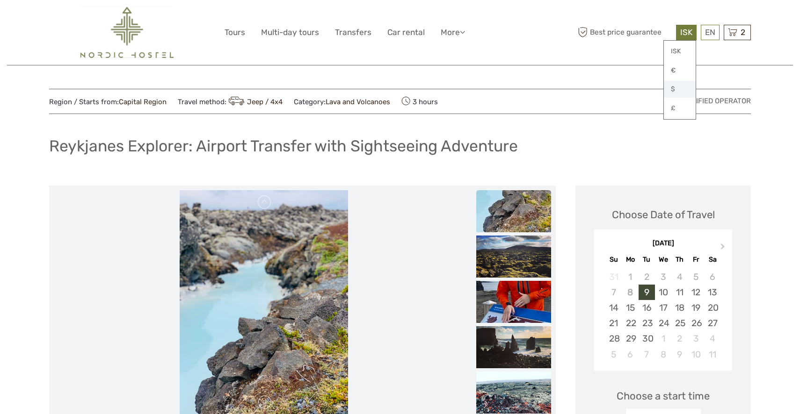
click at [681, 86] on link "$" at bounding box center [680, 89] width 32 height 17
click at [674, 88] on link "$" at bounding box center [680, 89] width 32 height 17
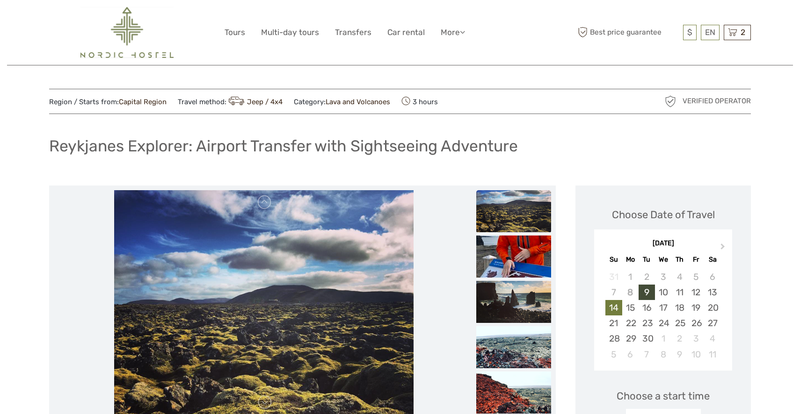
click at [614, 305] on div "14" at bounding box center [613, 307] width 16 height 15
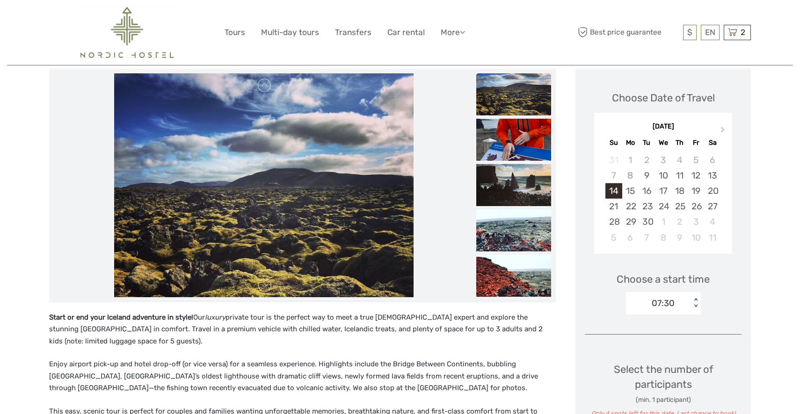
scroll to position [121, 0]
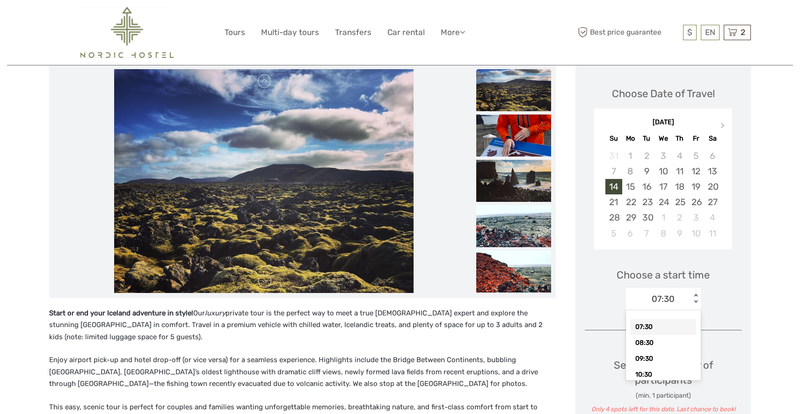
click at [695, 298] on div "< >" at bounding box center [695, 299] width 8 height 10
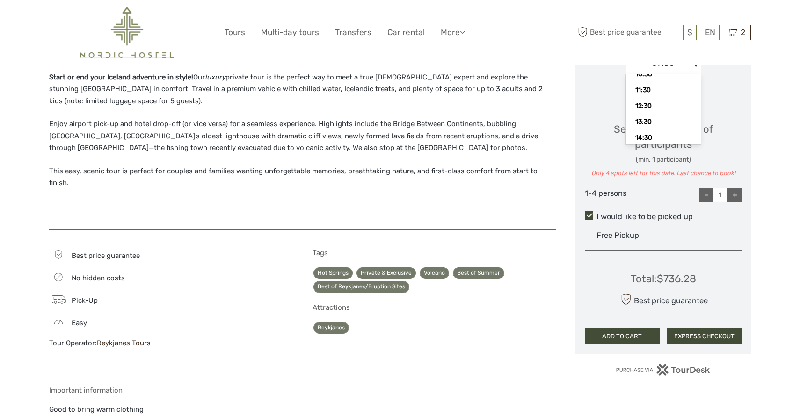
scroll to position [64, 0]
